Goal: Find specific page/section: Find specific page/section

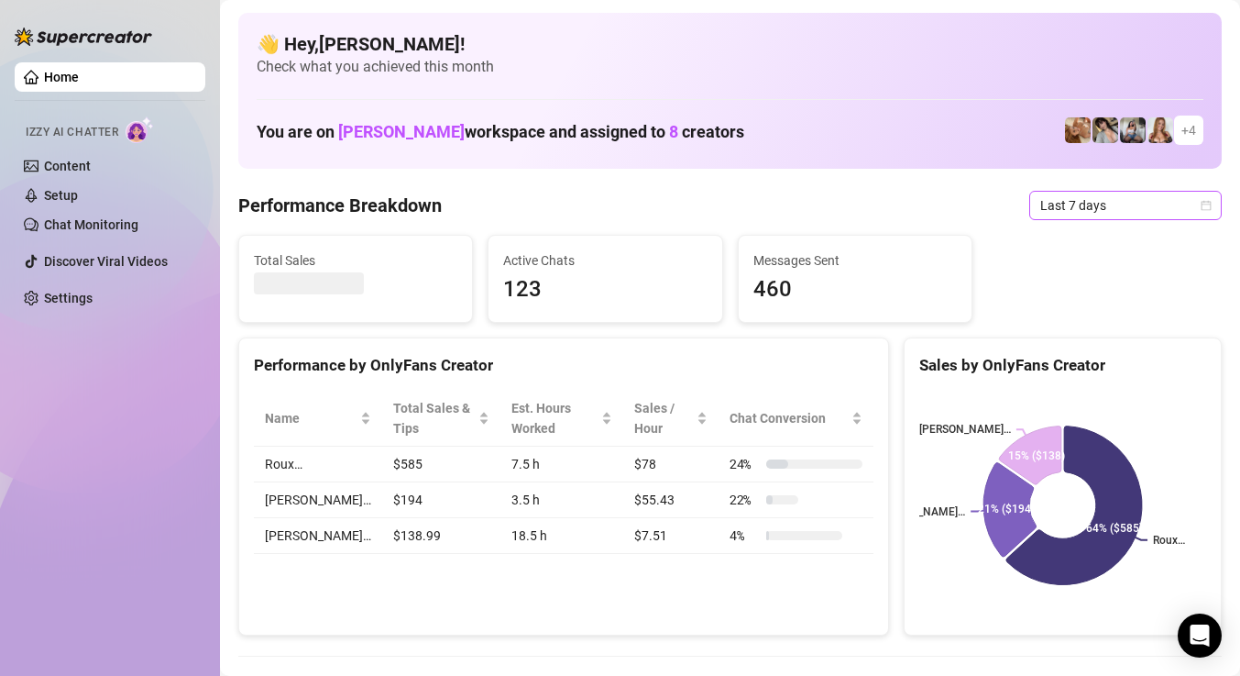
click at [1073, 201] on span "Last 7 days" at bounding box center [1126, 206] width 171 height 28
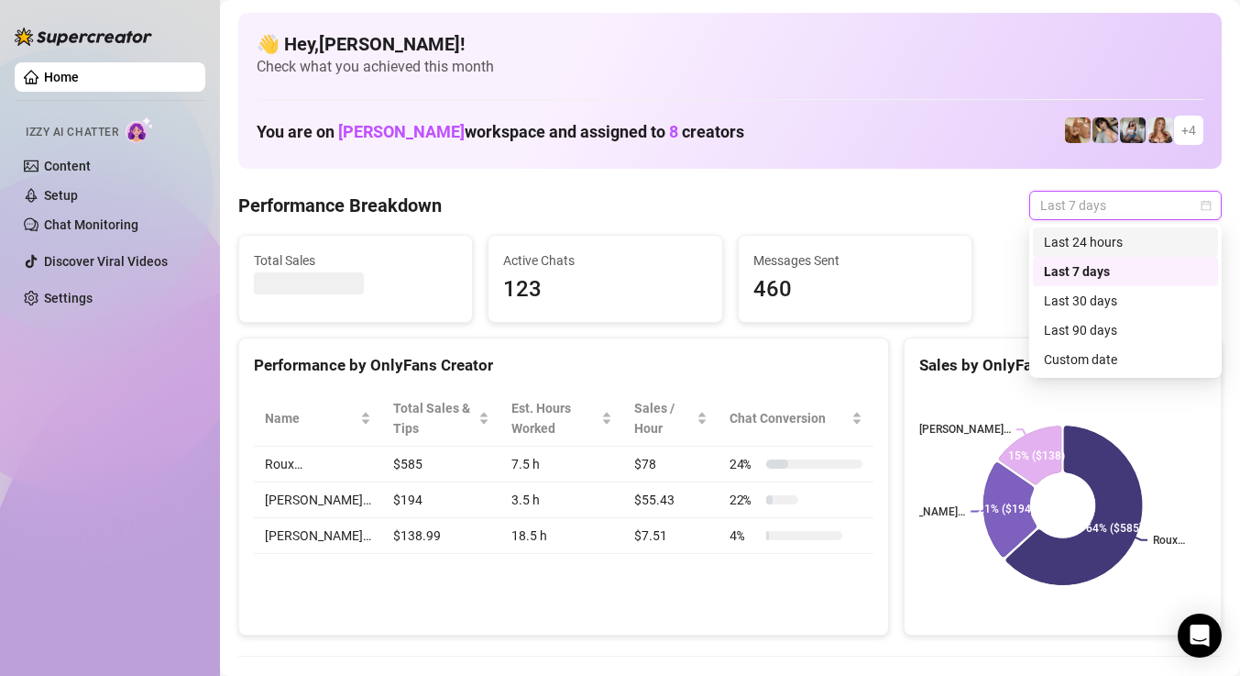
click at [1076, 247] on div "Last 24 hours" at bounding box center [1125, 242] width 163 height 20
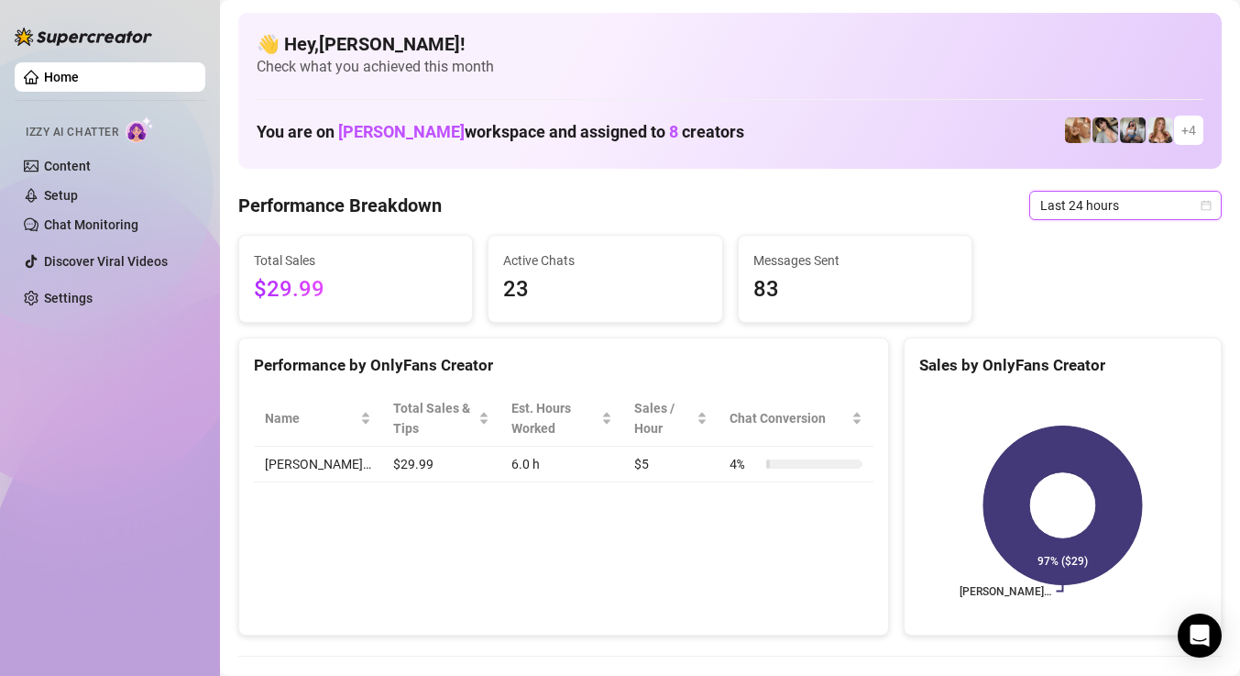
click at [1116, 203] on span "Last 24 hours" at bounding box center [1126, 206] width 171 height 28
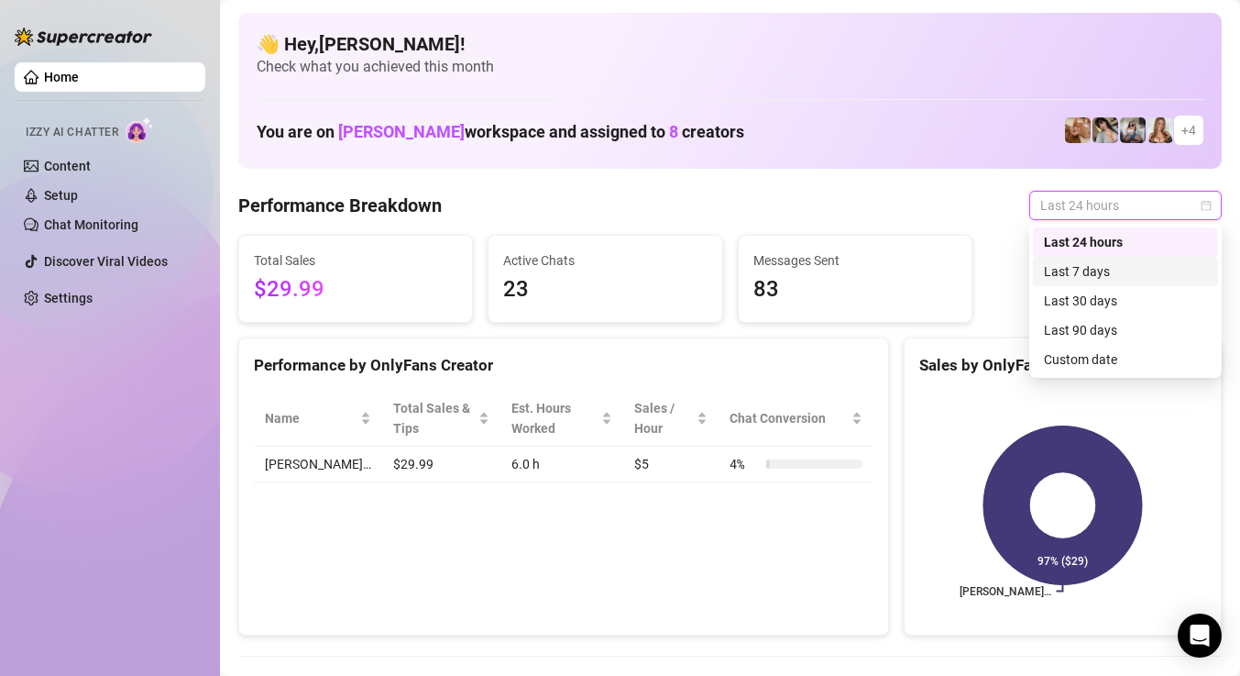
click at [1089, 270] on div "Last 7 days" at bounding box center [1125, 271] width 163 height 20
